Goal: Information Seeking & Learning: Learn about a topic

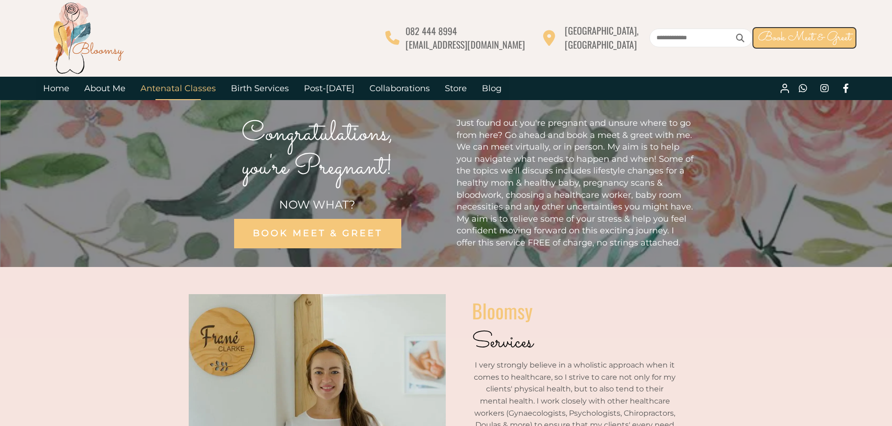
click at [156, 86] on link "Antenatal Classes" at bounding box center [178, 88] width 90 height 23
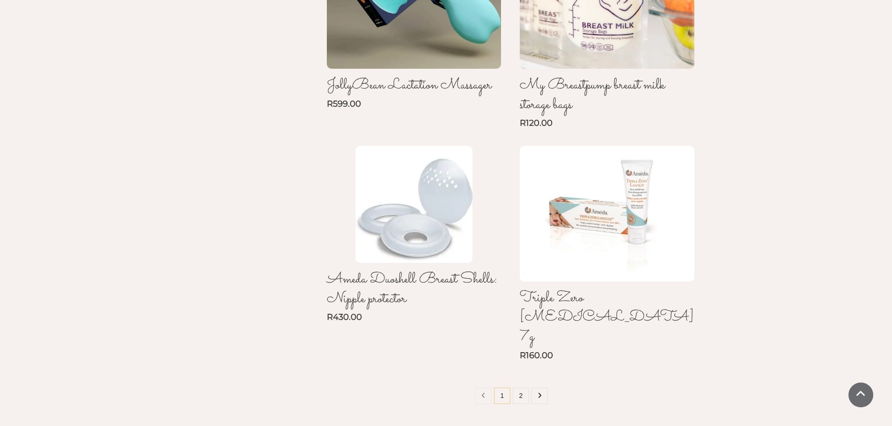
scroll to position [749, 0]
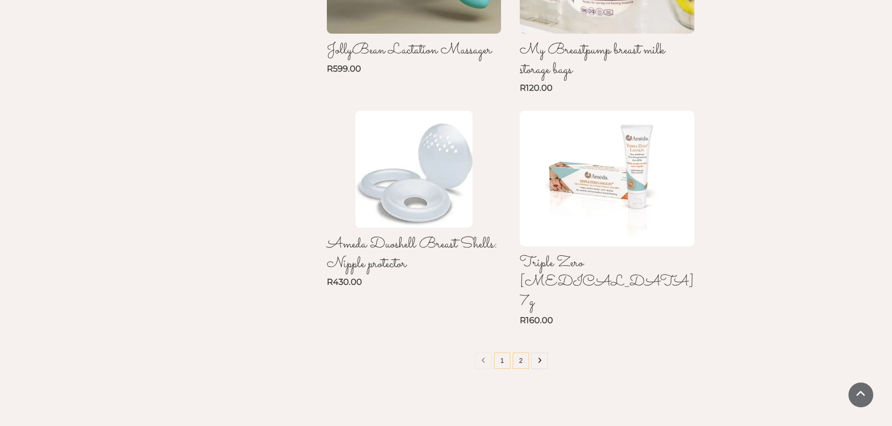
click at [522, 353] on link "2" at bounding box center [520, 361] width 16 height 16
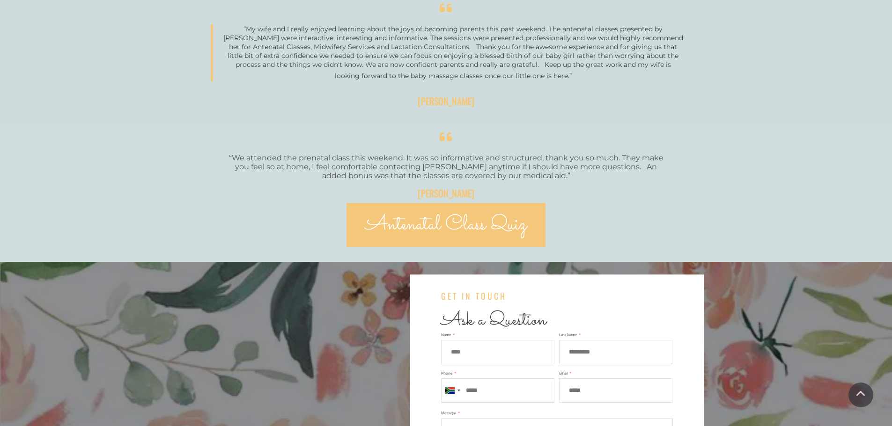
scroll to position [2012, 0]
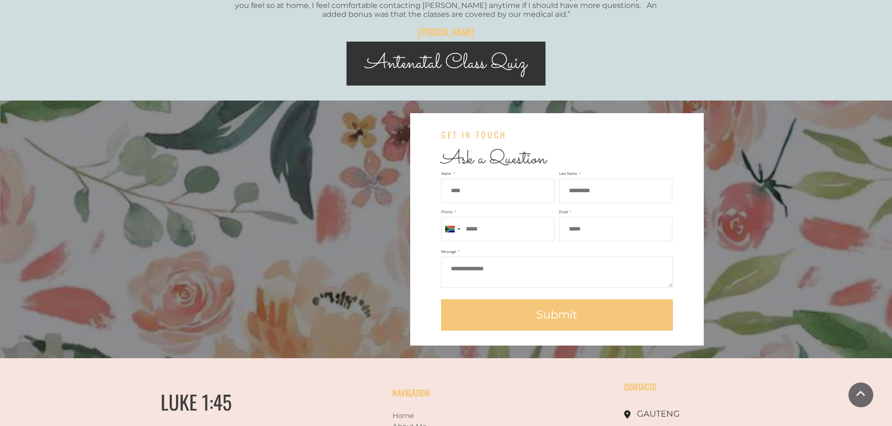
click at [490, 75] on span "Antenatal Class Quiz" at bounding box center [445, 63] width 161 height 31
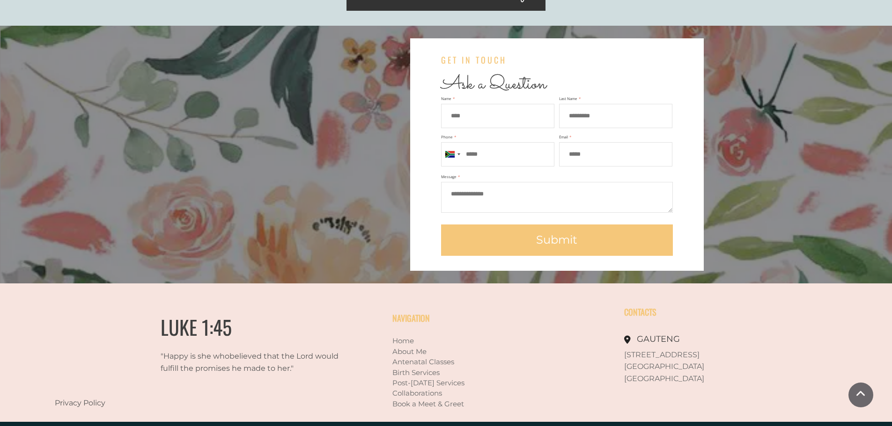
scroll to position [2132, 0]
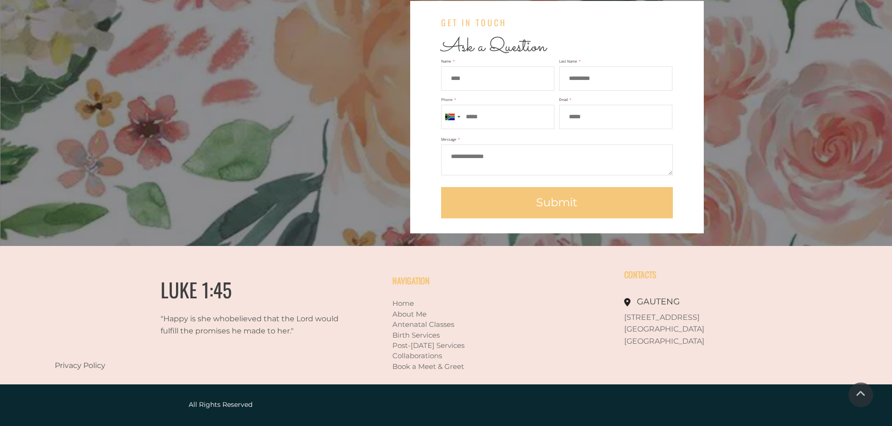
click at [429, 334] on link "Birth Services" at bounding box center [415, 335] width 47 height 9
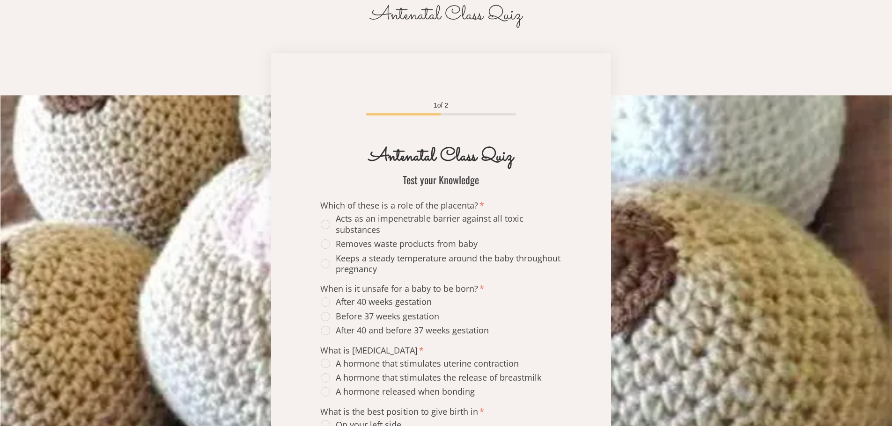
scroll to position [187, 0]
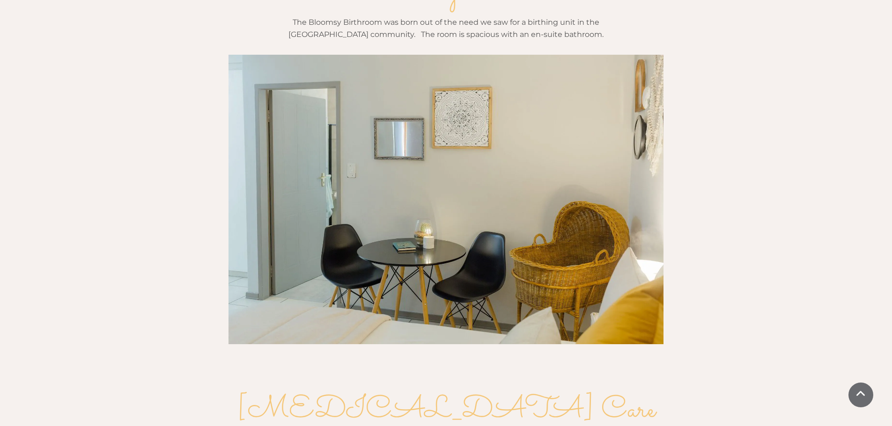
scroll to position [982, 0]
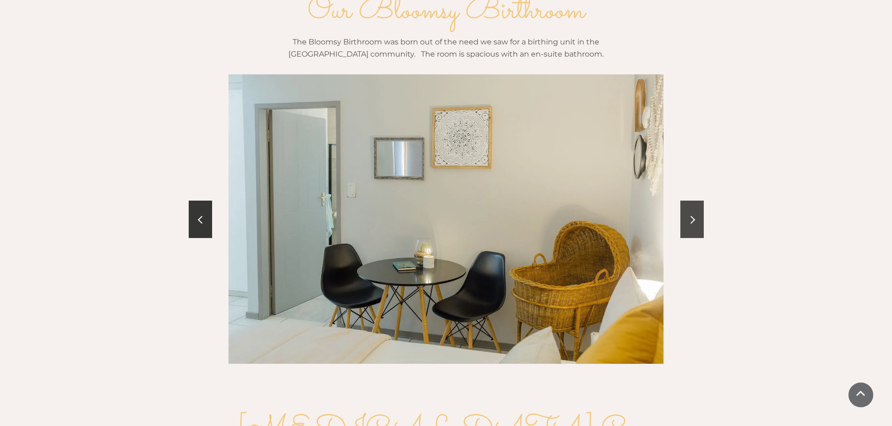
click at [697, 201] on link at bounding box center [691, 219] width 23 height 37
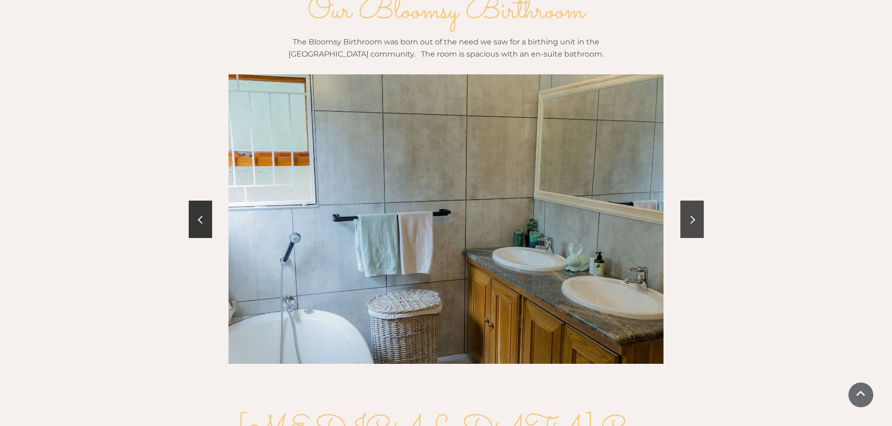
click at [694, 201] on link at bounding box center [691, 219] width 23 height 37
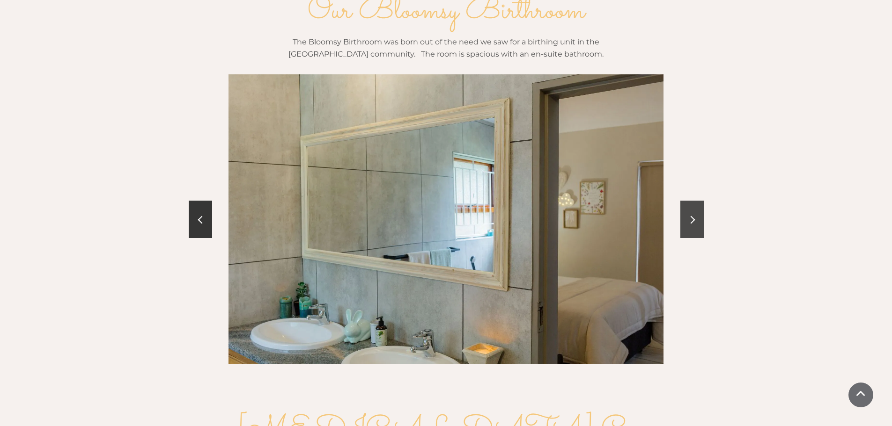
click at [690, 216] on span at bounding box center [691, 220] width 8 height 8
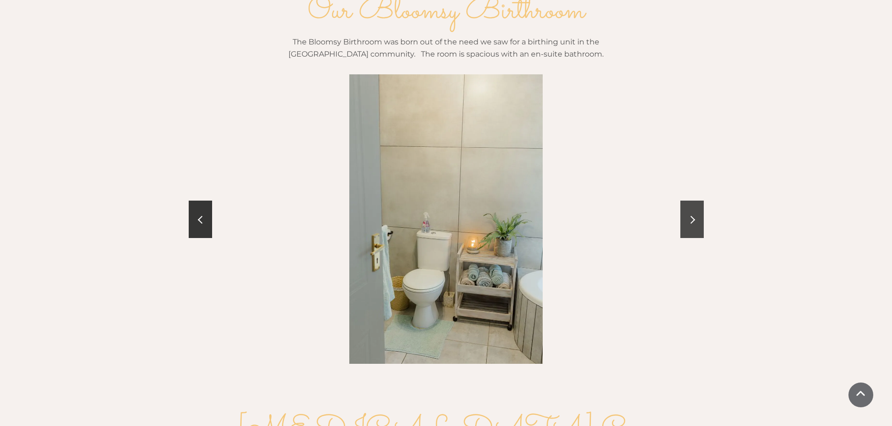
click at [690, 216] on span at bounding box center [691, 220] width 8 height 8
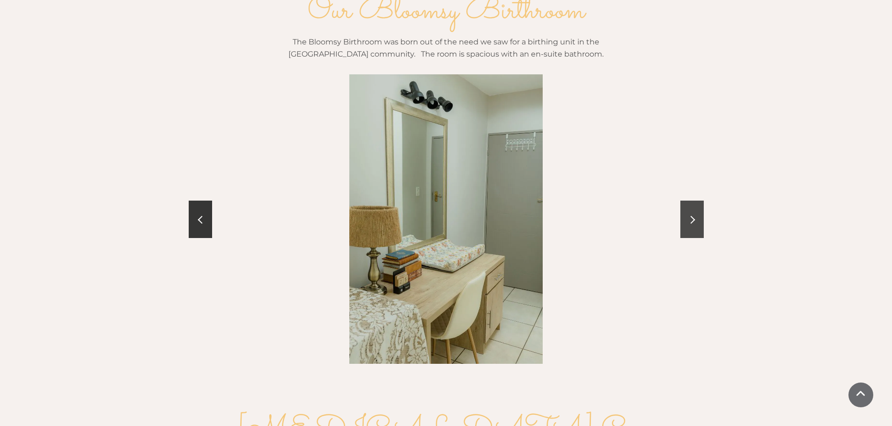
click at [688, 216] on span at bounding box center [691, 220] width 8 height 8
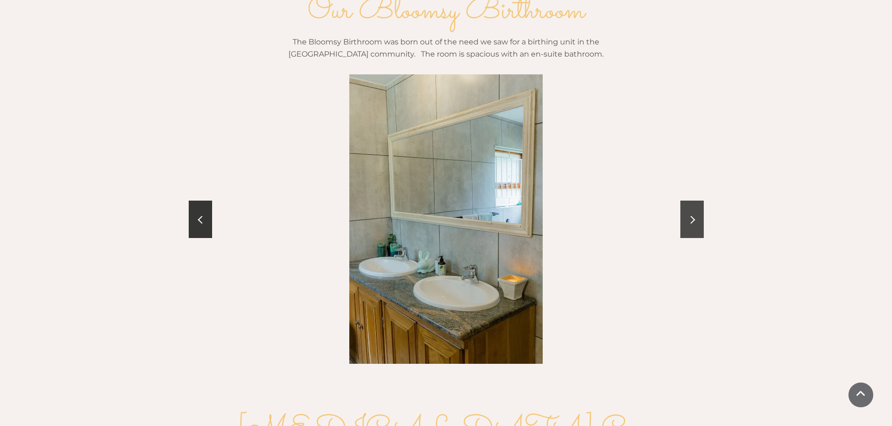
click at [688, 201] on link at bounding box center [691, 219] width 23 height 37
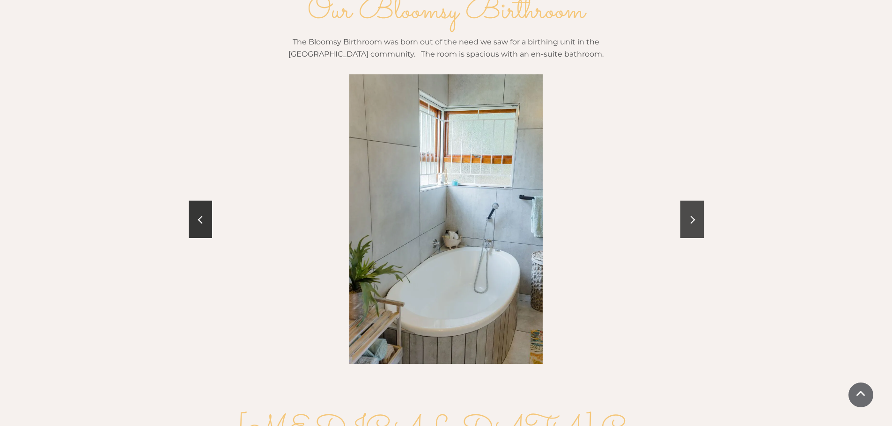
click at [688, 201] on link at bounding box center [691, 219] width 23 height 37
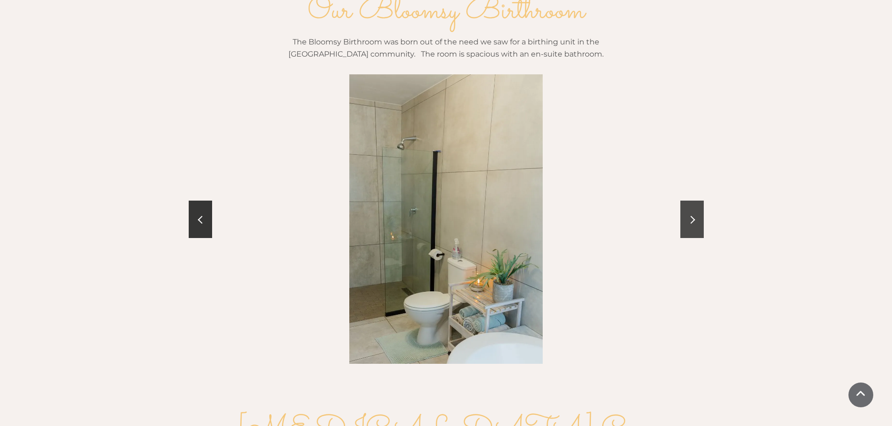
click at [688, 201] on link at bounding box center [691, 219] width 23 height 37
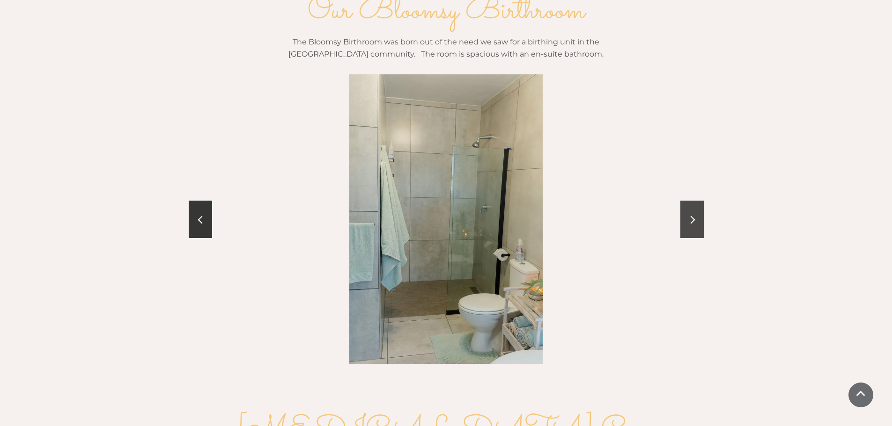
click at [686, 201] on link at bounding box center [691, 219] width 23 height 37
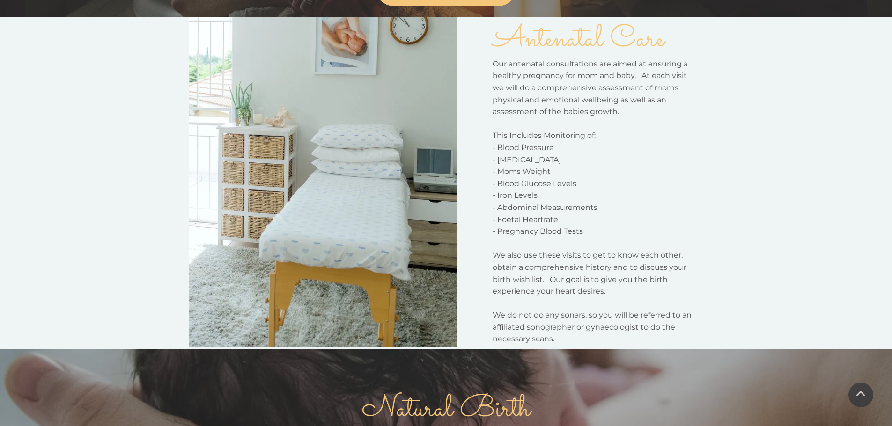
scroll to position [0, 0]
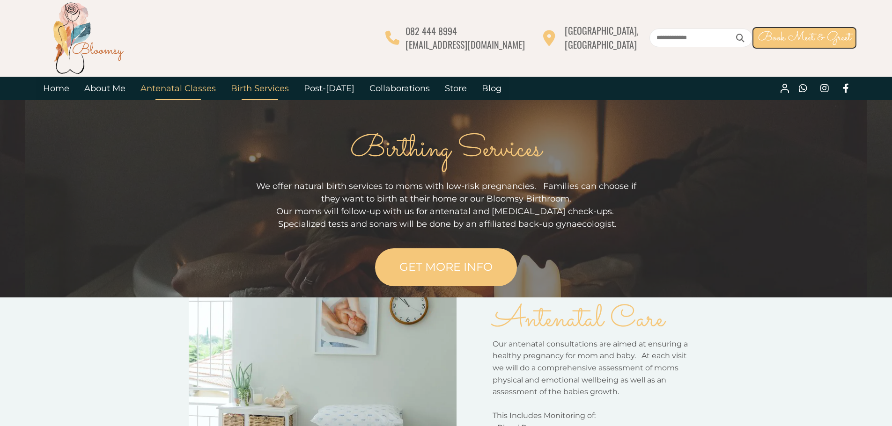
click at [189, 88] on link "Antenatal Classes" at bounding box center [178, 88] width 90 height 23
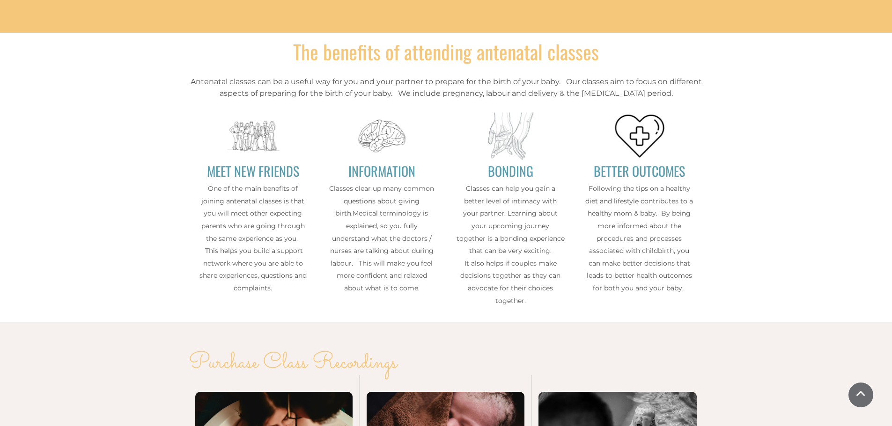
scroll to position [1638, 0]
